Goal: Information Seeking & Learning: Learn about a topic

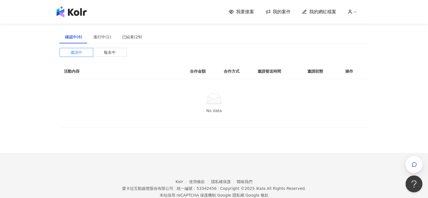
click at [74, 36] on div "確認中(6)" at bounding box center [73, 37] width 17 height 6
click at [98, 38] on div "進行中(1)" at bounding box center [101, 37] width 17 height 6
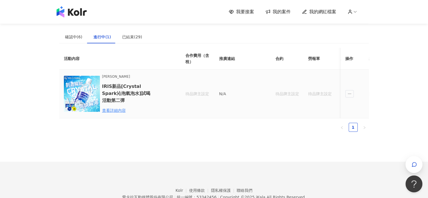
click at [278, 89] on td "待品牌主設定" at bounding box center [287, 93] width 33 height 49
click at [279, 94] on div "待品牌主設定" at bounding box center [287, 94] width 24 height 6
click at [122, 109] on div "查看詳細內容" at bounding box center [126, 110] width 49 height 6
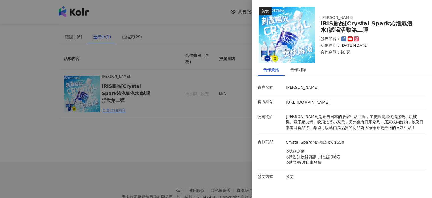
click at [122, 109] on div at bounding box center [216, 99] width 432 height 198
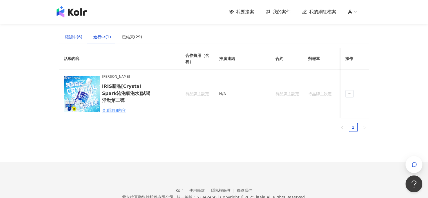
click at [74, 37] on div "確認中(6)" at bounding box center [73, 37] width 17 height 6
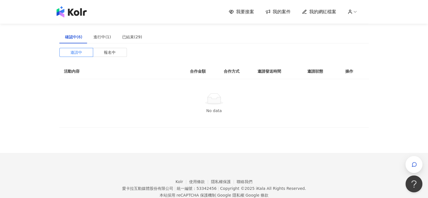
click at [73, 10] on img at bounding box center [72, 11] width 30 height 11
